Goal: Communication & Community: Answer question/provide support

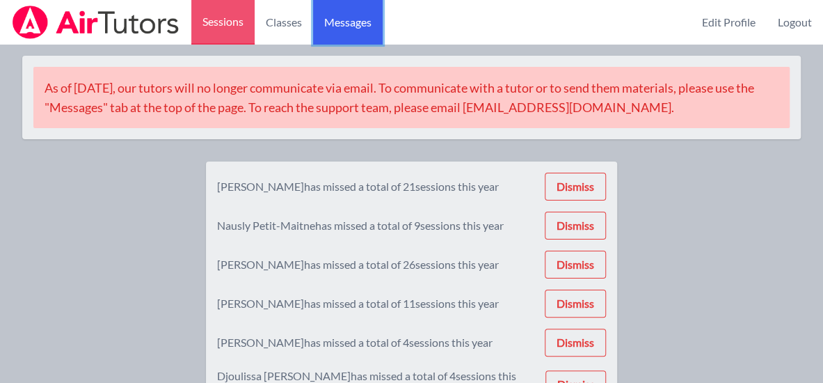
click at [344, 22] on span "Messages" at bounding box center [347, 22] width 47 height 17
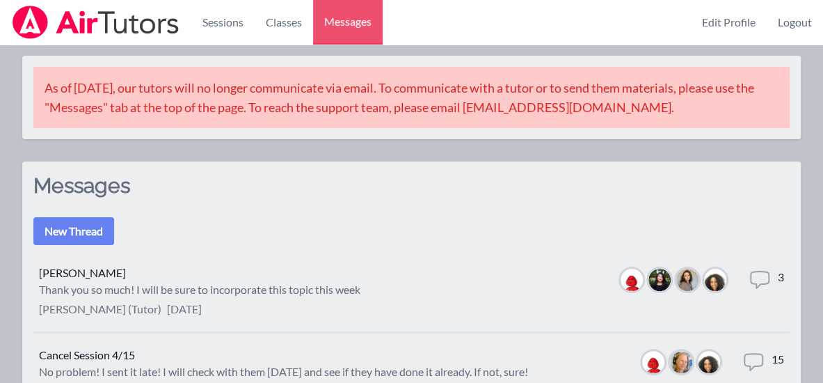
scroll to position [110, 0]
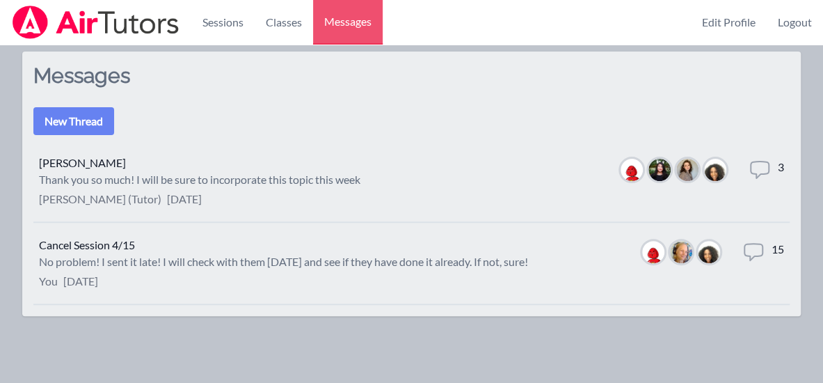
click at [202, 194] on p "[DATE]" at bounding box center [184, 199] width 35 height 17
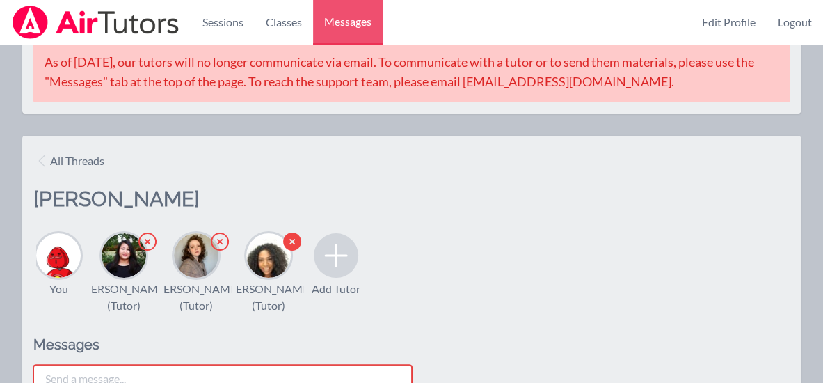
scroll to position [105, 0]
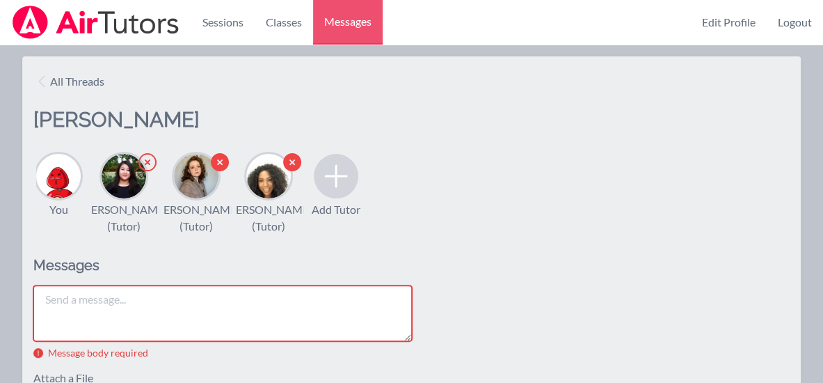
click at [214, 164] on icon "button" at bounding box center [220, 162] width 18 height 18
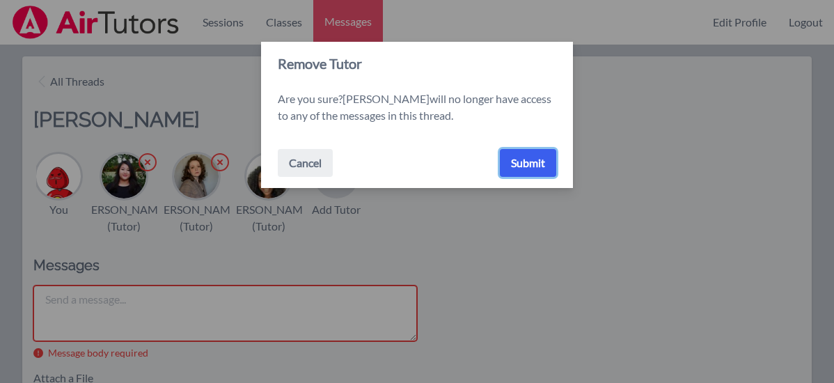
click at [519, 164] on button "Submit" at bounding box center [528, 163] width 56 height 28
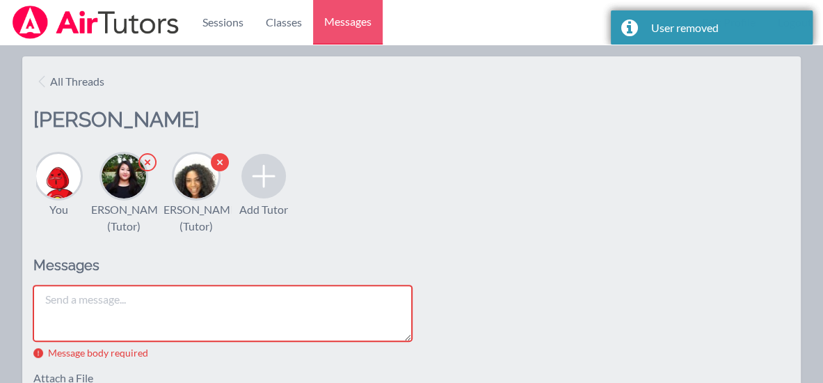
click at [260, 184] on icon at bounding box center [263, 175] width 33 height 33
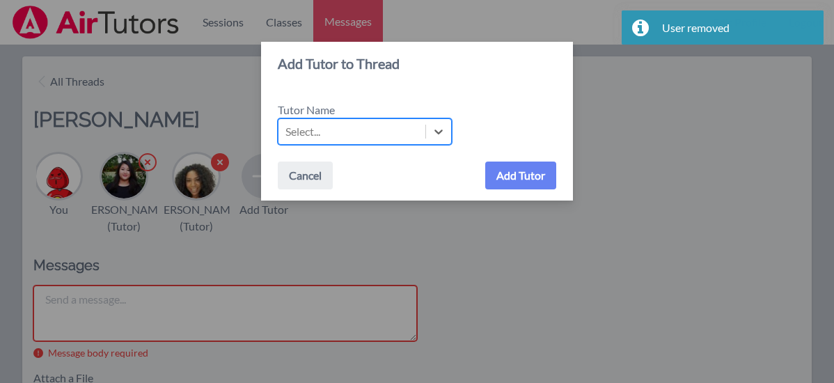
click at [330, 127] on div "Select..." at bounding box center [351, 131] width 147 height 25
click at [287, 127] on input "Tutor Name Select is focused ,type to refine list, press Down to open the menu,…" at bounding box center [285, 131] width 1 height 17
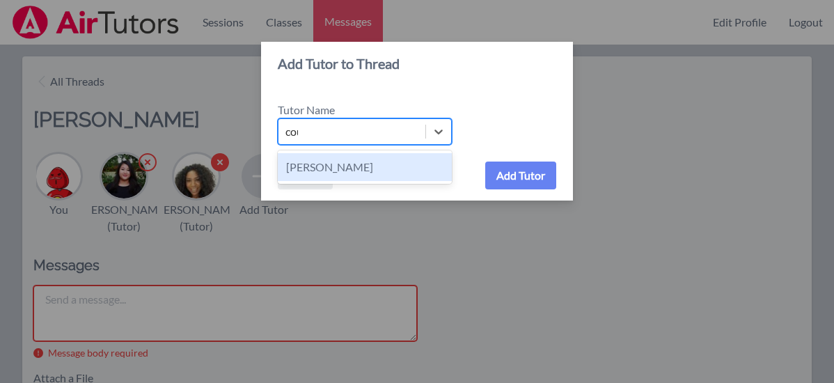
type input "cour"
click at [330, 170] on div "[PERSON_NAME]" at bounding box center [365, 167] width 174 height 28
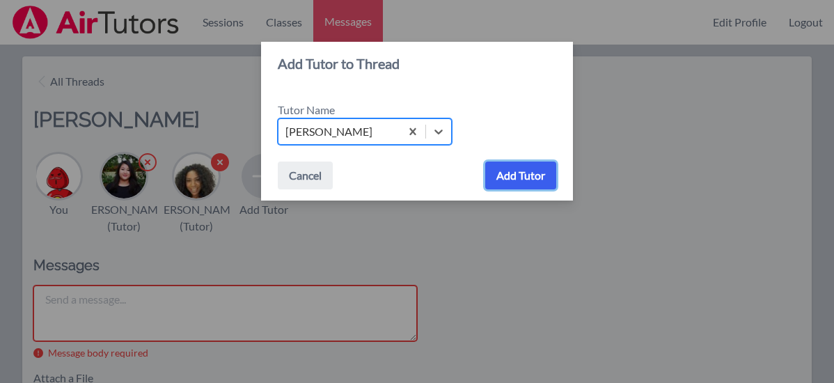
click at [522, 178] on button "Add Tutor" at bounding box center [520, 175] width 71 height 28
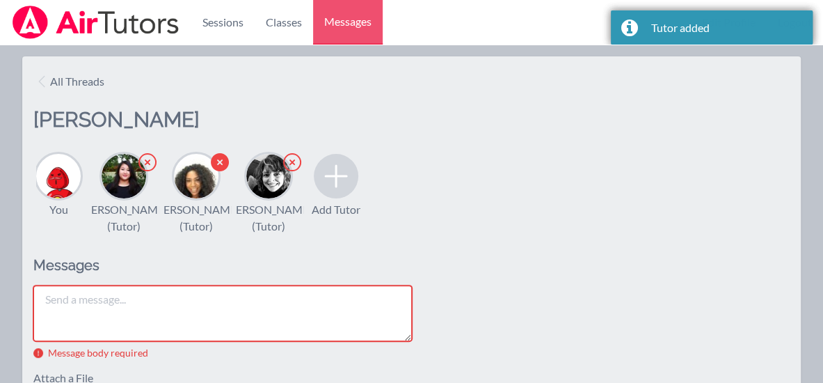
click at [363, 175] on div "You [PERSON_NAME] ([PERSON_NAME]) [PERSON_NAME] ([PERSON_NAME]) [PERSON_NAME] (…" at bounding box center [411, 193] width 757 height 84
click at [351, 175] on icon at bounding box center [335, 175] width 33 height 33
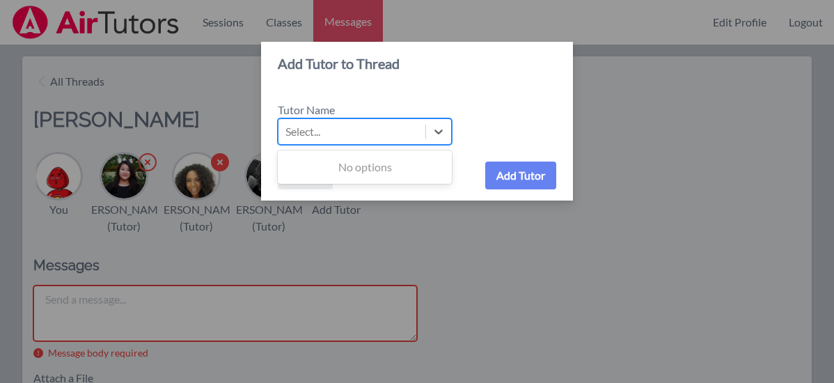
click at [325, 132] on div "Select..." at bounding box center [351, 131] width 147 height 25
click at [287, 132] on input "Tutor Name Use Up and Down to choose options, press Enter to select the current…" at bounding box center [285, 131] width 1 height 17
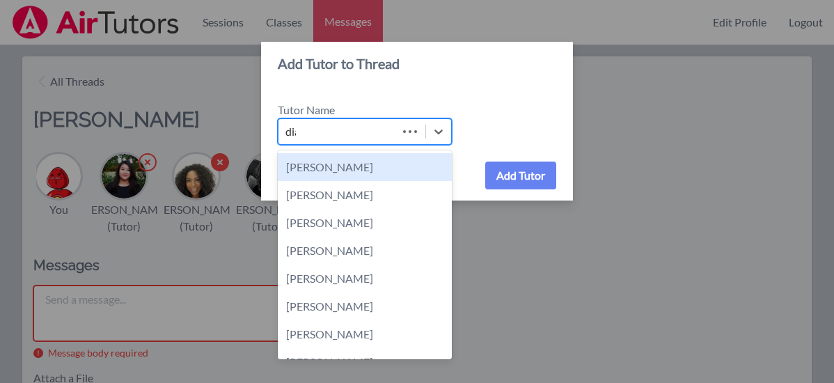
type input "[PERSON_NAME]"
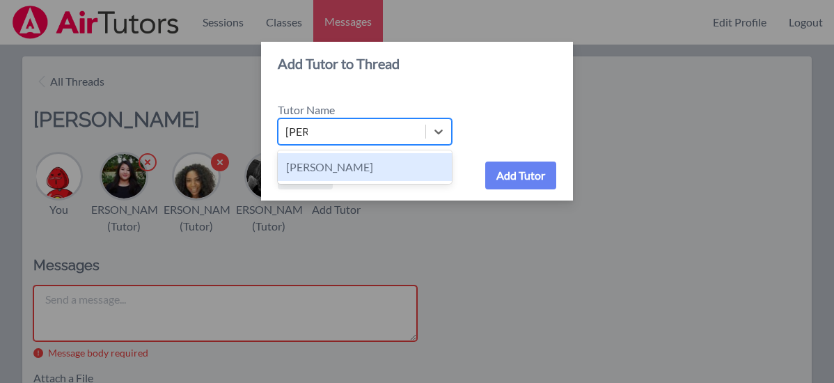
click at [345, 170] on div "[PERSON_NAME]" at bounding box center [365, 167] width 174 height 28
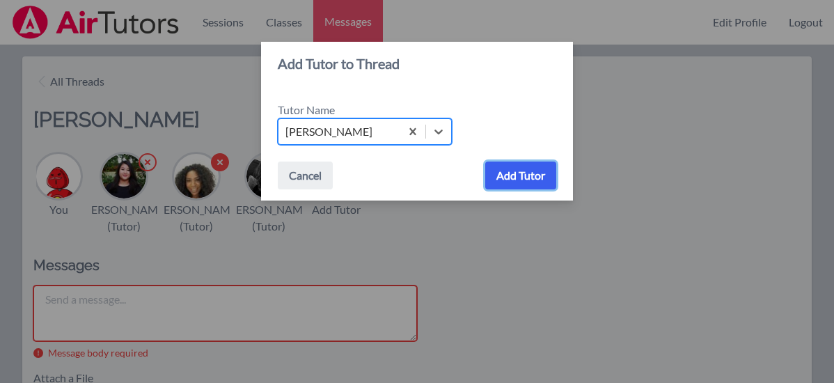
click at [520, 175] on button "Add Tutor" at bounding box center [520, 175] width 71 height 28
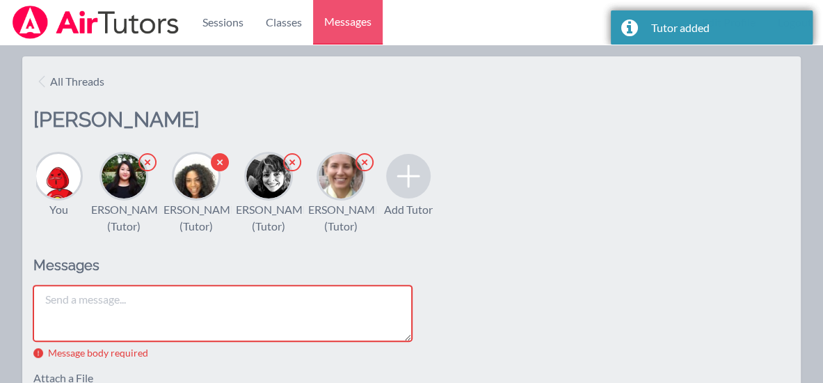
click at [192, 336] on textarea at bounding box center [222, 313] width 379 height 56
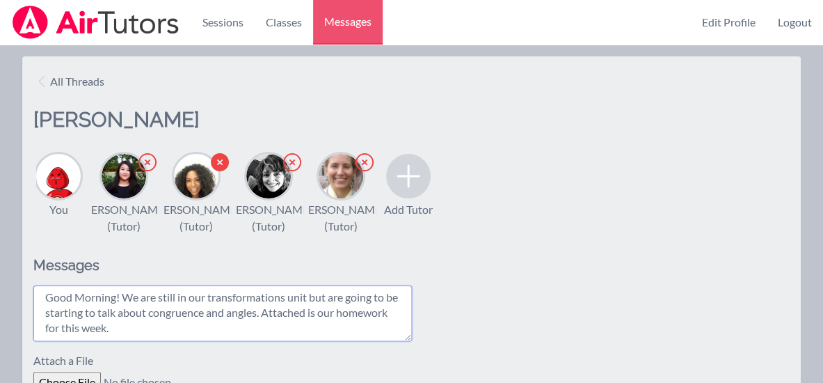
scroll to position [252, 0]
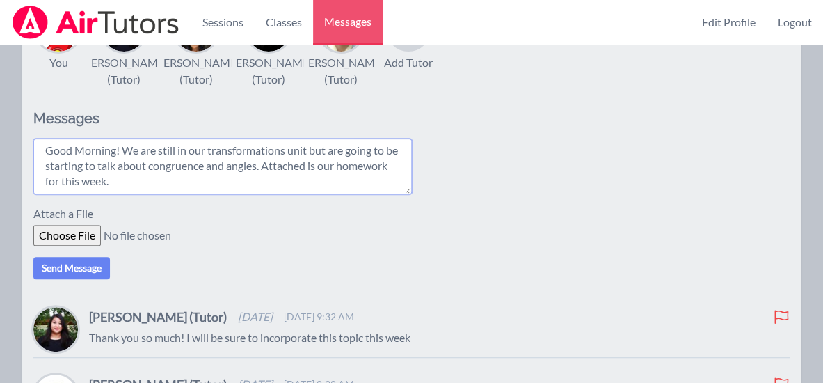
type textarea "Good Morning! We are still in our transformations unit but are going to be star…"
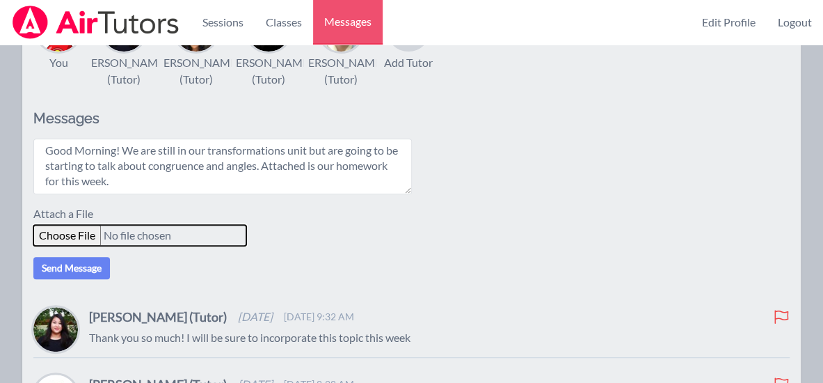
click at [69, 245] on input "file" at bounding box center [139, 235] width 213 height 21
type input "C:\fakepath\Week 4 Homework.pdf"
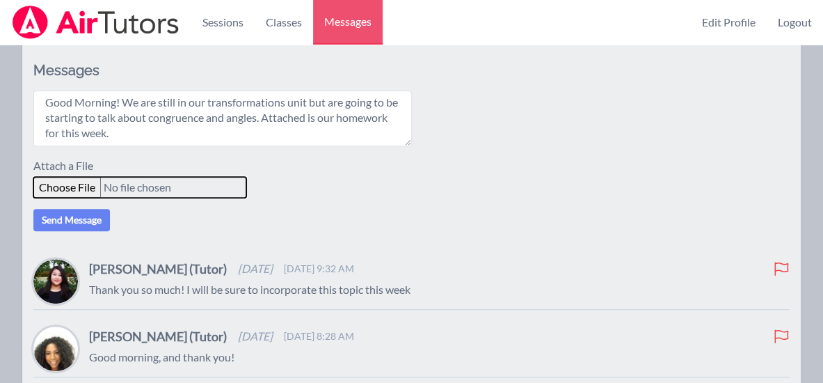
scroll to position [303, 0]
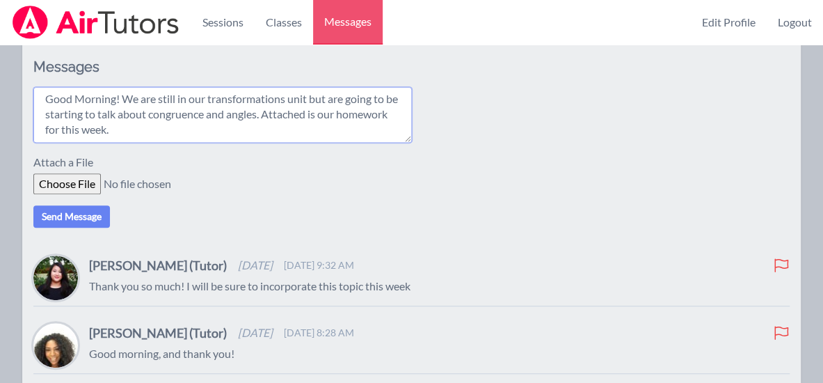
click at [221, 143] on textarea "Good Morning! We are still in our transformations unit but are going to be star…" at bounding box center [222, 115] width 379 height 56
click at [242, 143] on textarea "Good Morning! We are still in our transformations unit but are going to be star…" at bounding box center [222, 115] width 379 height 56
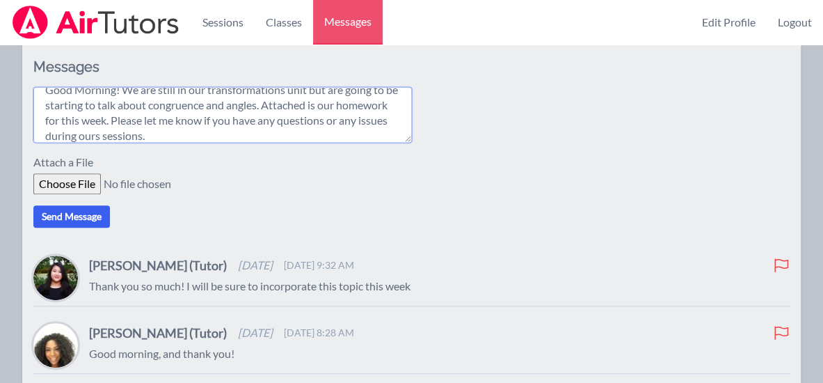
type textarea "Good Morning! We are still in our transformations unit but are going to be star…"
click at [93, 228] on button "Send Message" at bounding box center [71, 216] width 77 height 22
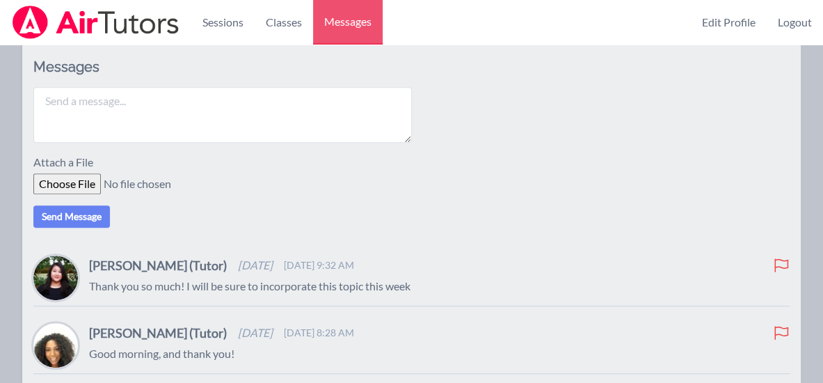
scroll to position [0, 0]
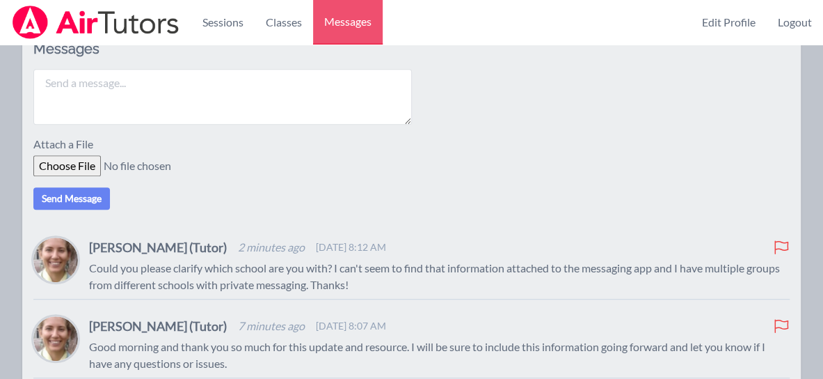
scroll to position [323, 0]
click at [382, 281] on div "Diana Andrade (Tutor) 2 minutes ago Sep 23, 2025 8:12 AM Could you please clari…" at bounding box center [439, 264] width 701 height 56
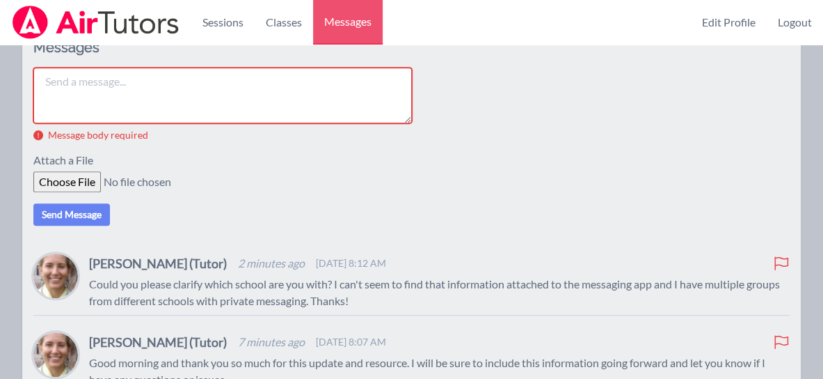
click at [179, 273] on h4 "[PERSON_NAME] (Tutor)" at bounding box center [158, 262] width 138 height 19
click at [230, 333] on div "All Threads Bennett Sessions You Tippayanawat Tongvichit (Tutor) Michelle Dupin…" at bounding box center [411, 321] width 779 height 965
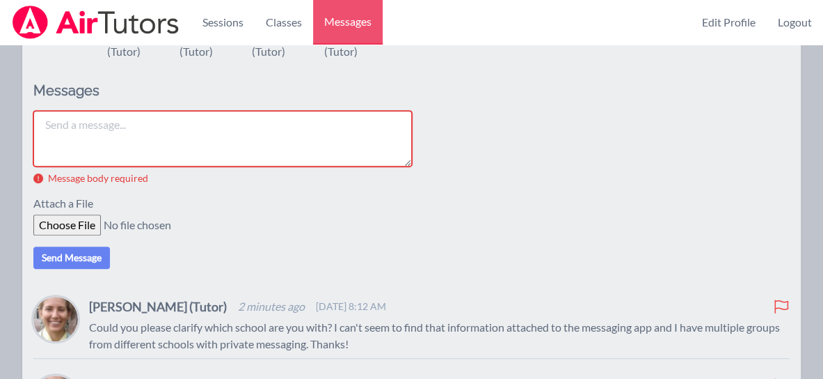
scroll to position [276, 0]
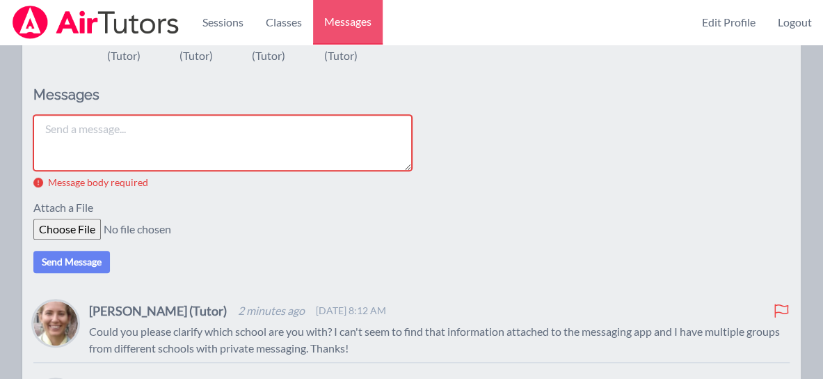
click at [98, 146] on textarea at bounding box center [222, 143] width 379 height 56
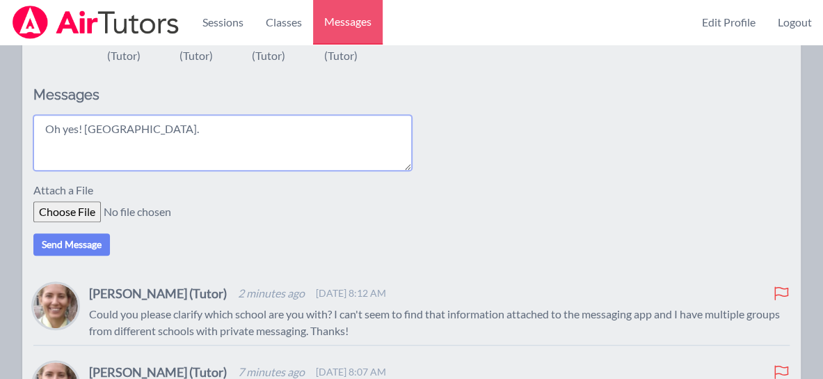
scroll to position [308, 0]
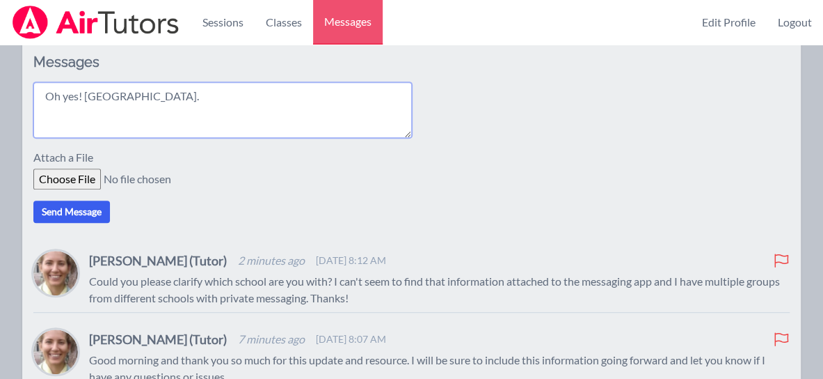
type textarea "Oh yes! Salisbury Middle School."
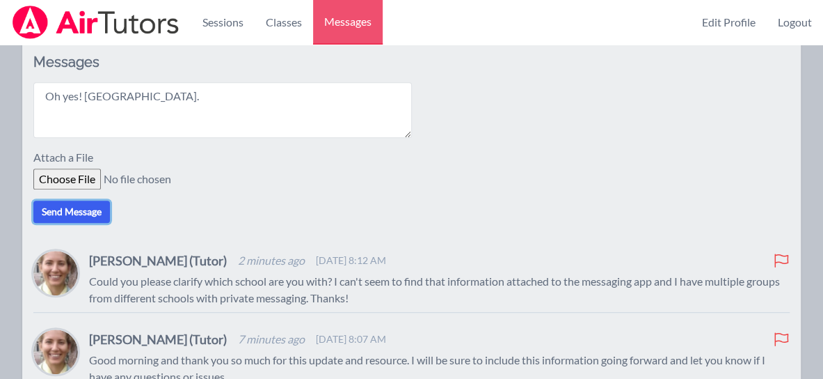
click at [71, 223] on button "Send Message" at bounding box center [71, 211] width 77 height 22
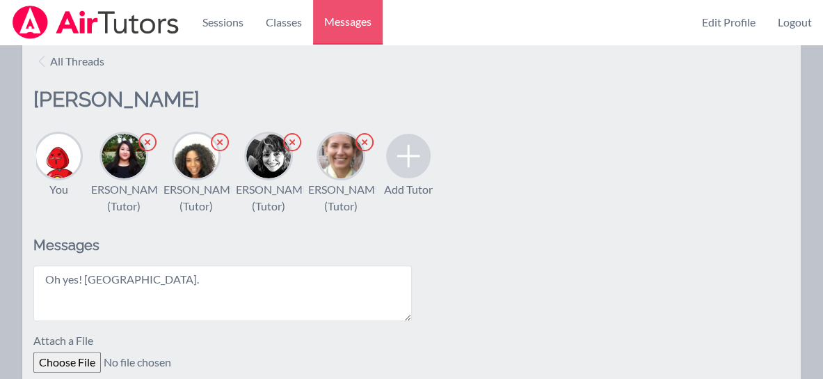
scroll to position [0, 0]
